Goal: Check status: Check status

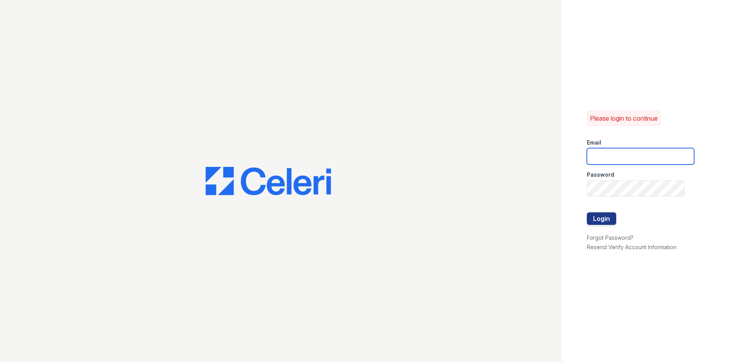
click at [602, 159] on input "email" at bounding box center [639, 156] width 107 height 16
type input "Sbrodnax@trinity-pm.com"
click at [613, 199] on div at bounding box center [639, 205] width 107 height 16
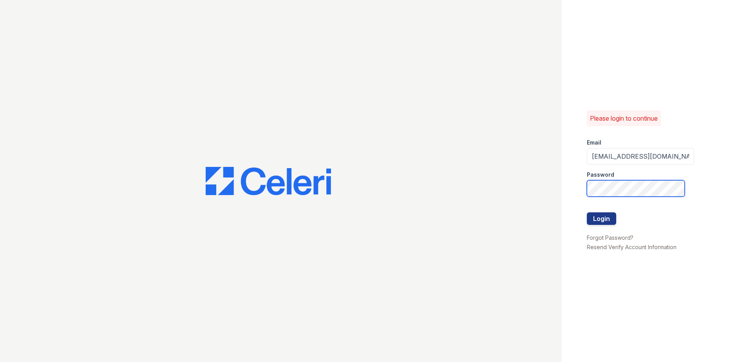
click at [586, 212] on button "Login" at bounding box center [600, 218] width 29 height 13
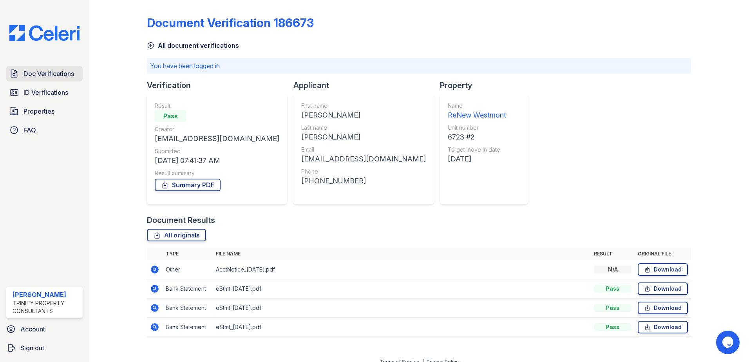
click at [45, 77] on span "Doc Verifications" at bounding box center [48, 73] width 51 height 9
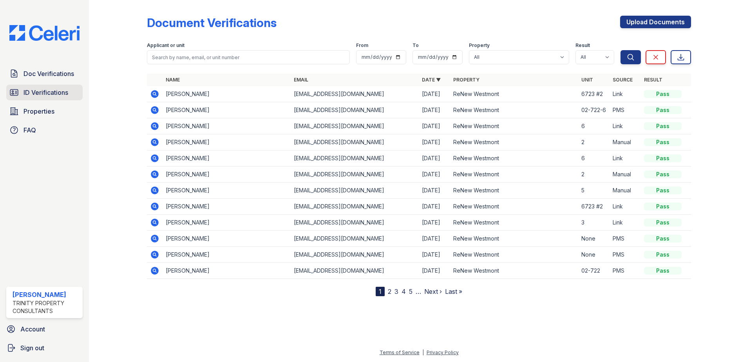
click at [42, 89] on span "ID Verifications" at bounding box center [45, 92] width 45 height 9
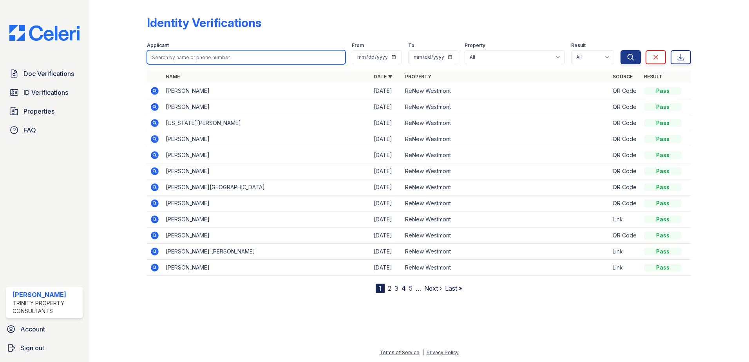
click at [182, 56] on input "search" at bounding box center [246, 57] width 198 height 14
type input "aidan"
click at [620, 50] on button "Search" at bounding box center [630, 57] width 20 height 14
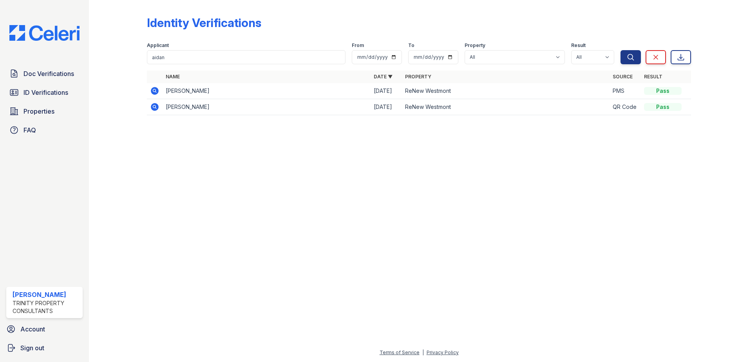
click at [157, 89] on icon at bounding box center [155, 91] width 8 height 8
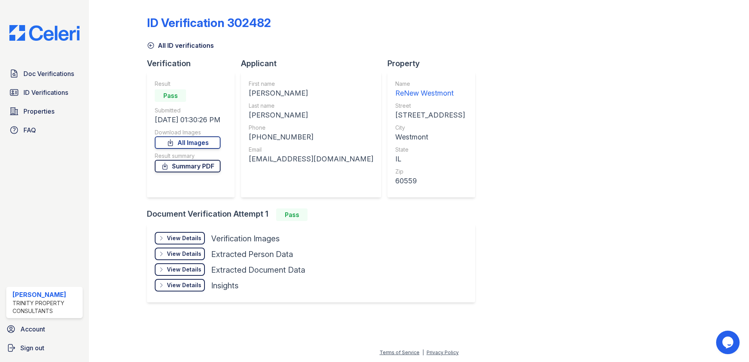
click at [191, 166] on link "Summary PDF" at bounding box center [188, 166] width 66 height 13
click at [182, 139] on link "All Images" at bounding box center [188, 142] width 66 height 13
click at [549, 303] on div "ID Verification 302482 All ID verifications Verification Result Pass Submitted …" at bounding box center [419, 158] width 544 height 310
click at [36, 95] on span "ID Verifications" at bounding box center [45, 92] width 45 height 9
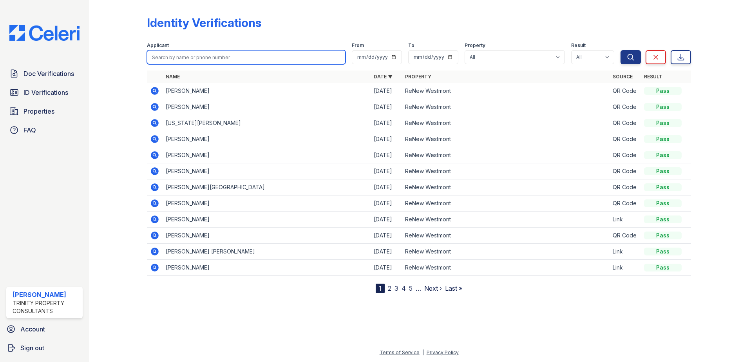
click at [217, 56] on input "search" at bounding box center [246, 57] width 198 height 14
type input "devin"
click at [620, 50] on button "Search" at bounding box center [630, 57] width 20 height 14
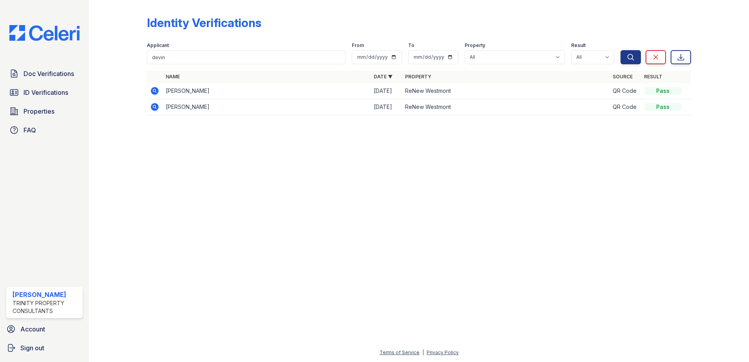
click at [153, 90] on icon at bounding box center [154, 90] width 9 height 9
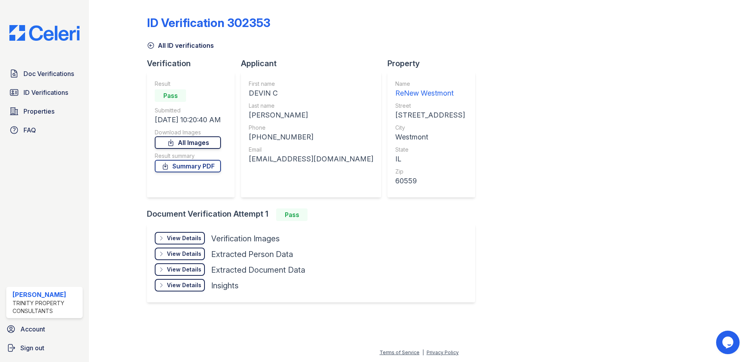
click at [189, 141] on link "All Images" at bounding box center [188, 142] width 66 height 13
click at [185, 164] on link "Summary PDF" at bounding box center [188, 166] width 66 height 13
